Goal: Task Accomplishment & Management: Use online tool/utility

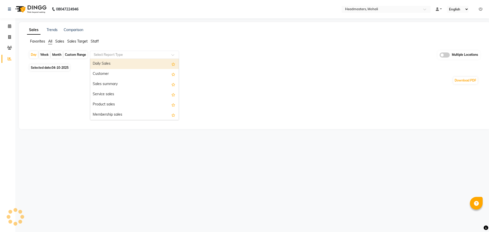
click at [171, 72] on span "Options list" at bounding box center [173, 74] width 4 height 6
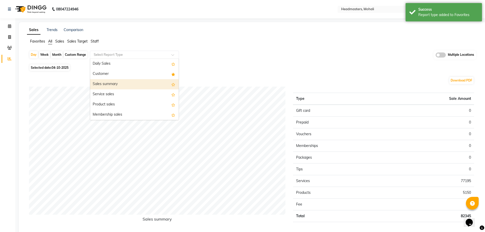
click at [97, 82] on div "Sales summary" at bounding box center [134, 84] width 89 height 10
select select "full_report"
select select "csv"
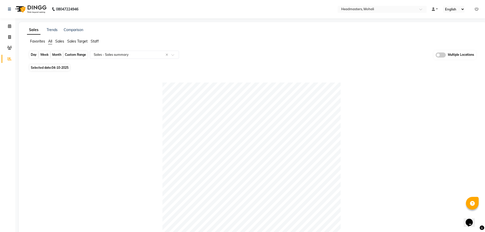
click at [35, 52] on div "Day" at bounding box center [34, 54] width 8 height 7
select select "10"
select select "2025"
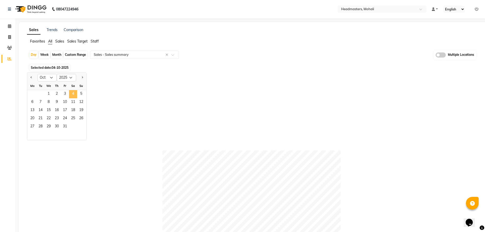
click at [73, 92] on span "4" at bounding box center [73, 94] width 8 height 8
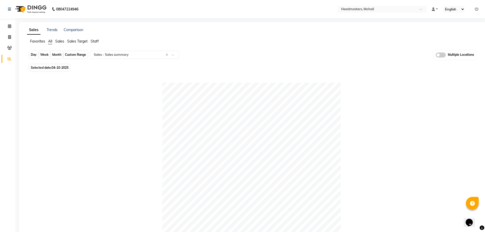
click at [30, 52] on div "Day" at bounding box center [34, 54] width 8 height 7
select select "10"
select select "2025"
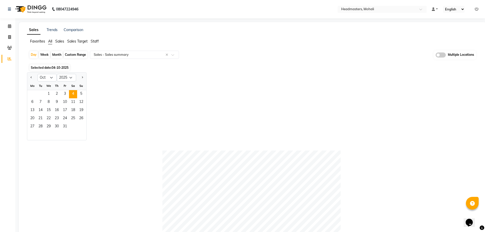
click at [109, 85] on div "Jan Feb Mar Apr May Jun Jul Aug Sep Oct Nov Dec 2015 2016 2017 2018 2019 2020 2…" at bounding box center [252, 106] width 451 height 68
click at [374, 10] on input "text" at bounding box center [377, 9] width 74 height 5
click at [314, 113] on div "Jan Feb Mar Apr May Jun Jul Aug Sep Oct Nov Dec 2015 2016 2017 2018 2019 2020 2…" at bounding box center [252, 106] width 451 height 68
click at [396, 5] on nav "08047224946 Select Location × Headmasters, Mohali Default Panel My Panel Englis…" at bounding box center [242, 9] width 485 height 18
click at [396, 7] on div "Select Location × Headmasters, Mohali" at bounding box center [378, 9] width 79 height 5
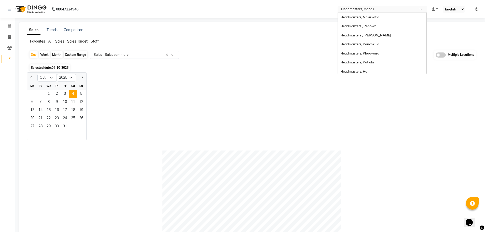
scroll to position [72, 0]
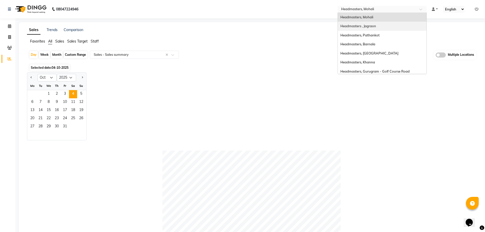
click at [413, 25] on div "Headmasters , Jagraon" at bounding box center [382, 26] width 89 height 9
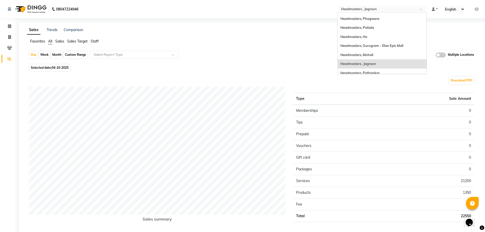
scroll to position [35, 0]
click at [371, 56] on div "Headmasters, Mohali" at bounding box center [382, 54] width 89 height 9
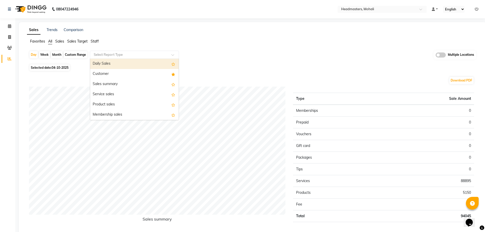
click at [103, 57] on input "text" at bounding box center [129, 54] width 73 height 5
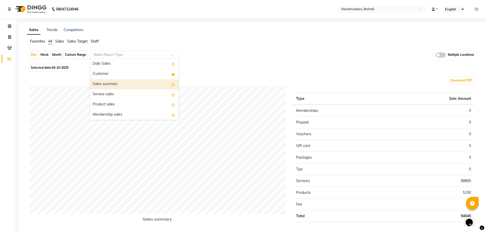
click at [107, 85] on div "Sales summary" at bounding box center [134, 84] width 89 height 10
select select "full_report"
select select "csv"
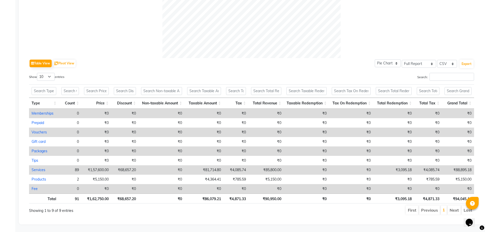
scroll to position [4, 0]
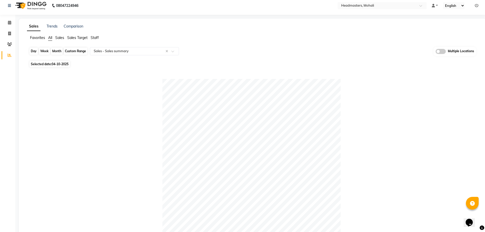
click at [37, 50] on div "Day" at bounding box center [34, 51] width 8 height 7
select select "10"
select select "2025"
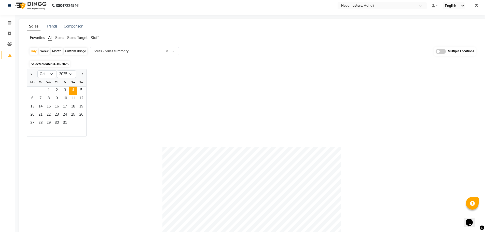
click at [121, 70] on div "Jan Feb Mar Apr May Jun Jul Aug Sep Oct Nov Dec 2015 2016 2017 2018 2019 2020 2…" at bounding box center [252, 103] width 451 height 68
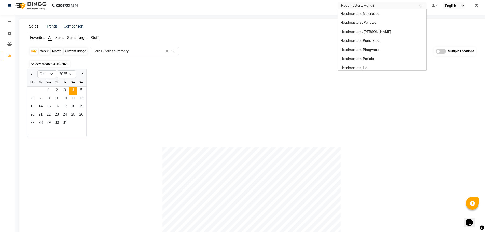
click at [408, 8] on input "text" at bounding box center [377, 6] width 74 height 5
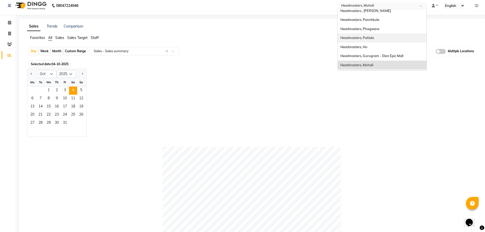
click at [386, 37] on div "Headmasters, Patiala" at bounding box center [382, 37] width 89 height 9
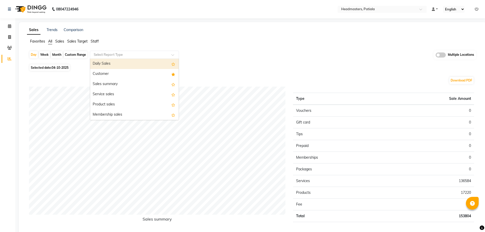
click at [146, 55] on input "text" at bounding box center [129, 54] width 73 height 5
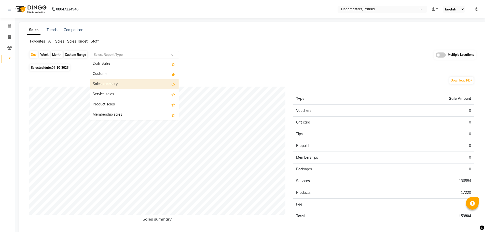
click at [147, 82] on div "Sales summary" at bounding box center [134, 84] width 89 height 10
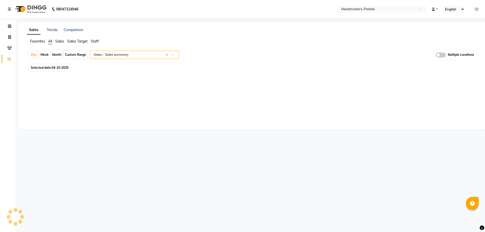
select select "full_report"
select select "csv"
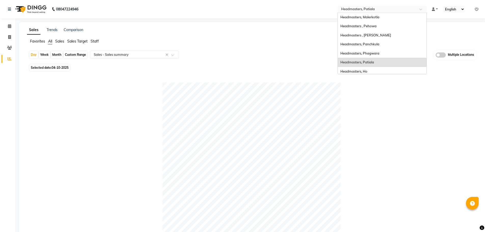
click at [400, 10] on input "text" at bounding box center [377, 9] width 74 height 5
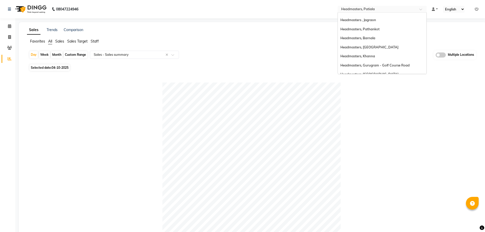
scroll to position [89, 0]
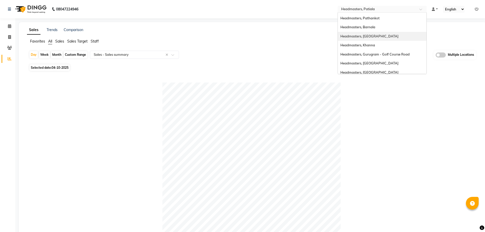
click at [373, 39] on div "Headmasters, [GEOGRAPHIC_DATA]" at bounding box center [382, 36] width 89 height 9
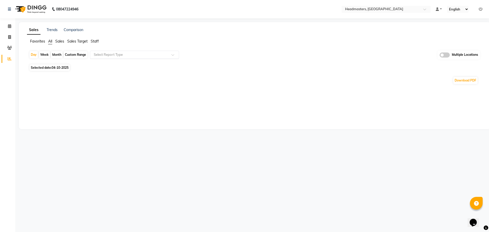
click at [157, 51] on div "Select Report Type" at bounding box center [134, 55] width 89 height 8
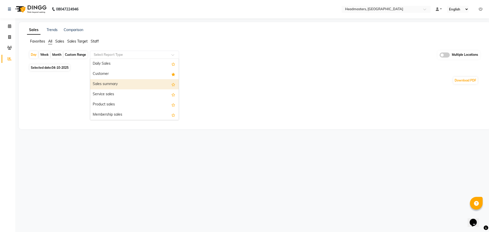
click at [155, 84] on div "Sales summary" at bounding box center [134, 84] width 89 height 10
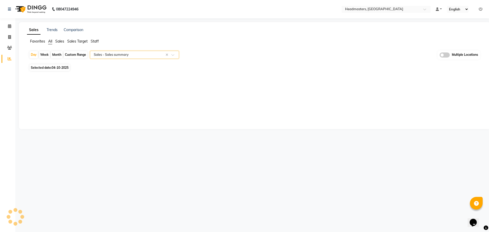
select select "full_report"
select select "csv"
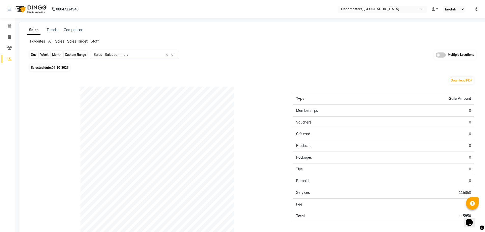
click at [35, 55] on div "Day" at bounding box center [34, 54] width 8 height 7
select select "10"
select select "2025"
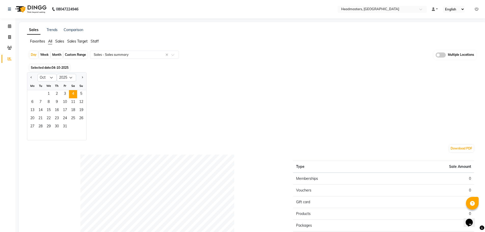
click at [64, 41] on span "Sales" at bounding box center [59, 41] width 9 height 5
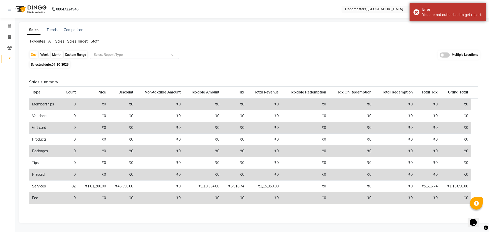
click at [115, 55] on input "text" at bounding box center [129, 54] width 73 height 5
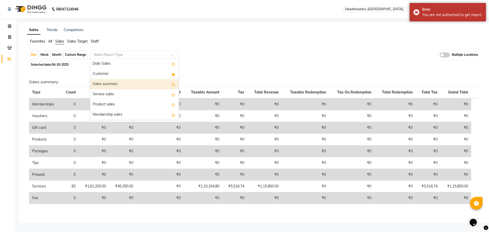
click at [123, 83] on div "Sales summary" at bounding box center [134, 84] width 89 height 10
select select "full_report"
select select "csv"
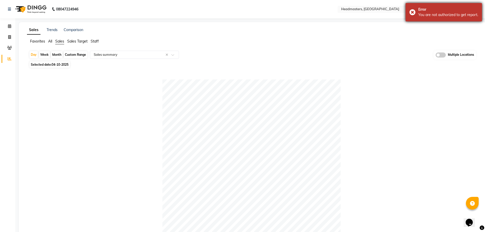
click at [411, 11] on div "Error You are not authorized to get report." at bounding box center [444, 12] width 76 height 18
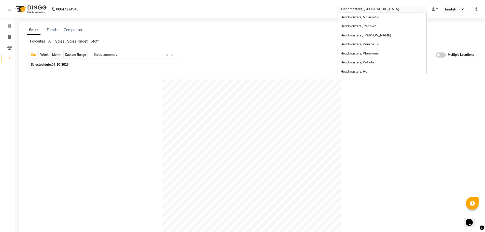
click at [394, 7] on input "text" at bounding box center [377, 9] width 74 height 5
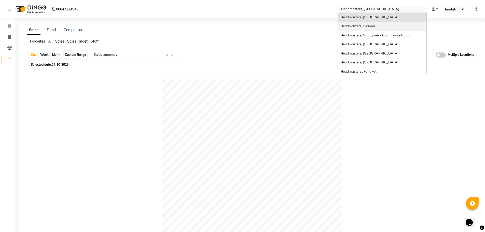
click at [409, 25] on div "Headmasters, Khanna" at bounding box center [382, 26] width 89 height 9
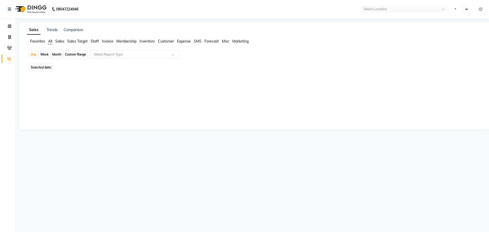
select select "en"
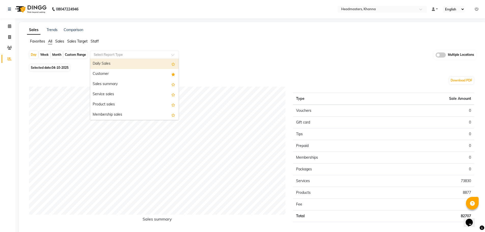
click at [107, 57] on input "text" at bounding box center [129, 54] width 73 height 5
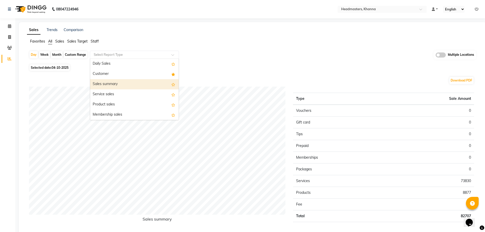
click at [107, 86] on div "Sales summary" at bounding box center [134, 84] width 89 height 10
select select "full_report"
select select "csv"
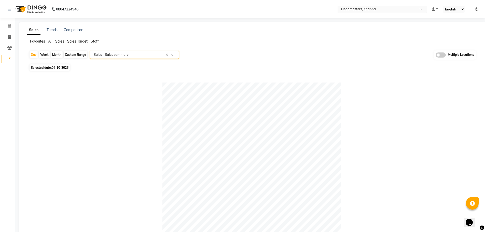
click at [388, 8] on input "text" at bounding box center [377, 9] width 74 height 5
